Goal: Check status: Check status

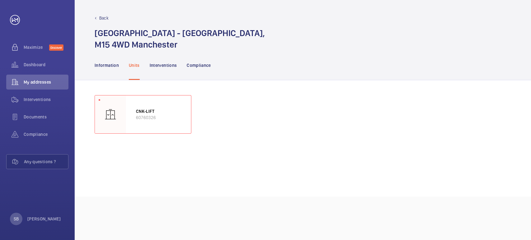
click at [108, 14] on div "Back [GEOGRAPHIC_DATA] - [GEOGRAPHIC_DATA], M15 4WD [GEOGRAPHIC_DATA]" at bounding box center [303, 25] width 457 height 50
click at [104, 14] on div "Back [GEOGRAPHIC_DATA] - [GEOGRAPHIC_DATA], M15 4WD [GEOGRAPHIC_DATA]" at bounding box center [303, 25] width 457 height 50
click at [101, 17] on p "Back" at bounding box center [103, 18] width 9 height 6
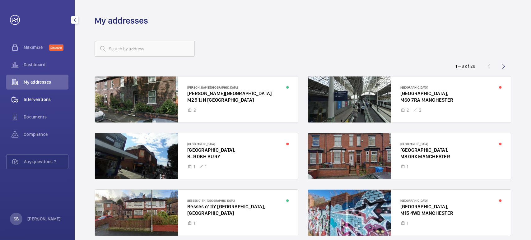
drag, startPoint x: 23, startPoint y: 64, endPoint x: 35, endPoint y: 97, distance: 35.2
click at [23, 64] on wm-front-icon-button at bounding box center [14, 64] width 17 height 15
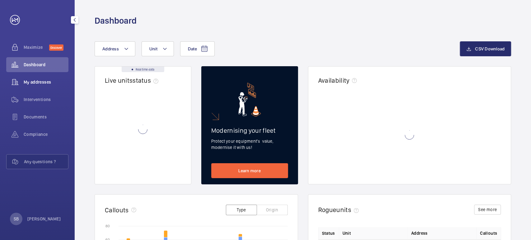
click at [32, 79] on span "My addresses" at bounding box center [46, 82] width 45 height 6
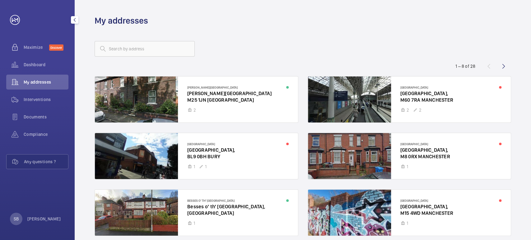
click at [32, 72] on div "Dashboard" at bounding box center [37, 65] width 62 height 17
click at [25, 67] on span "Dashboard" at bounding box center [46, 65] width 45 height 6
